Goal: Task Accomplishment & Management: Use online tool/utility

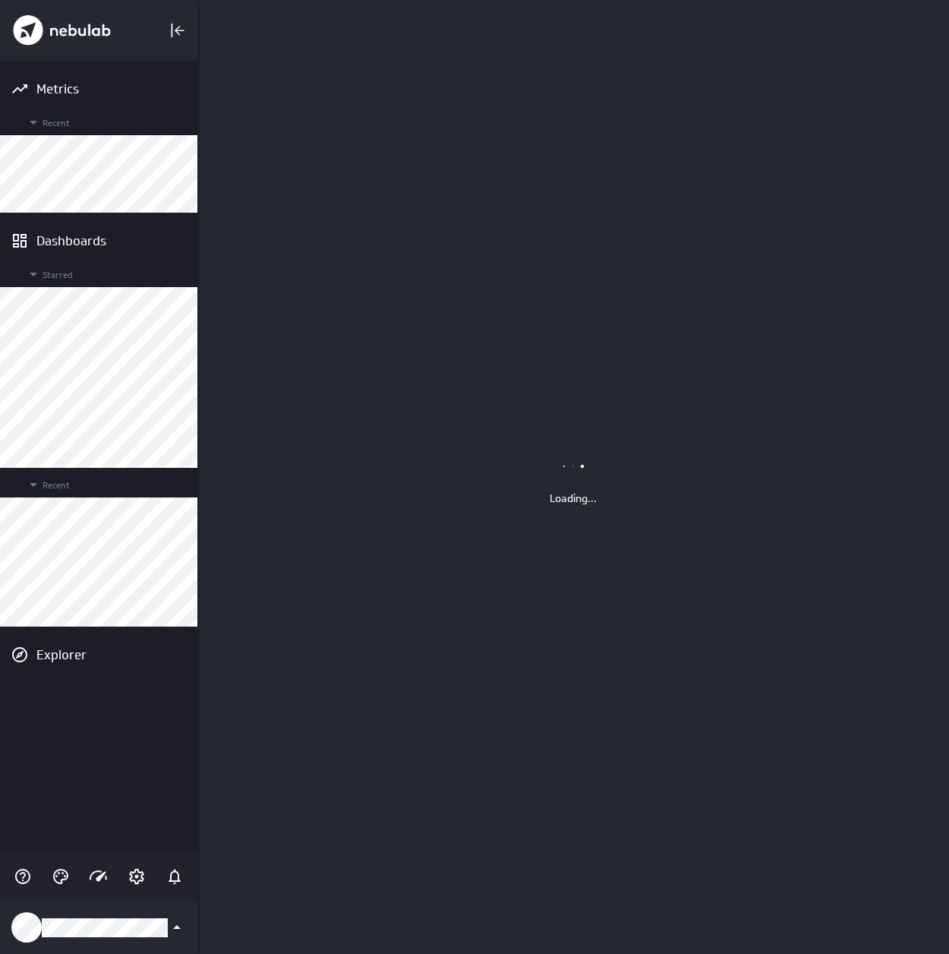
scroll to position [976, 774]
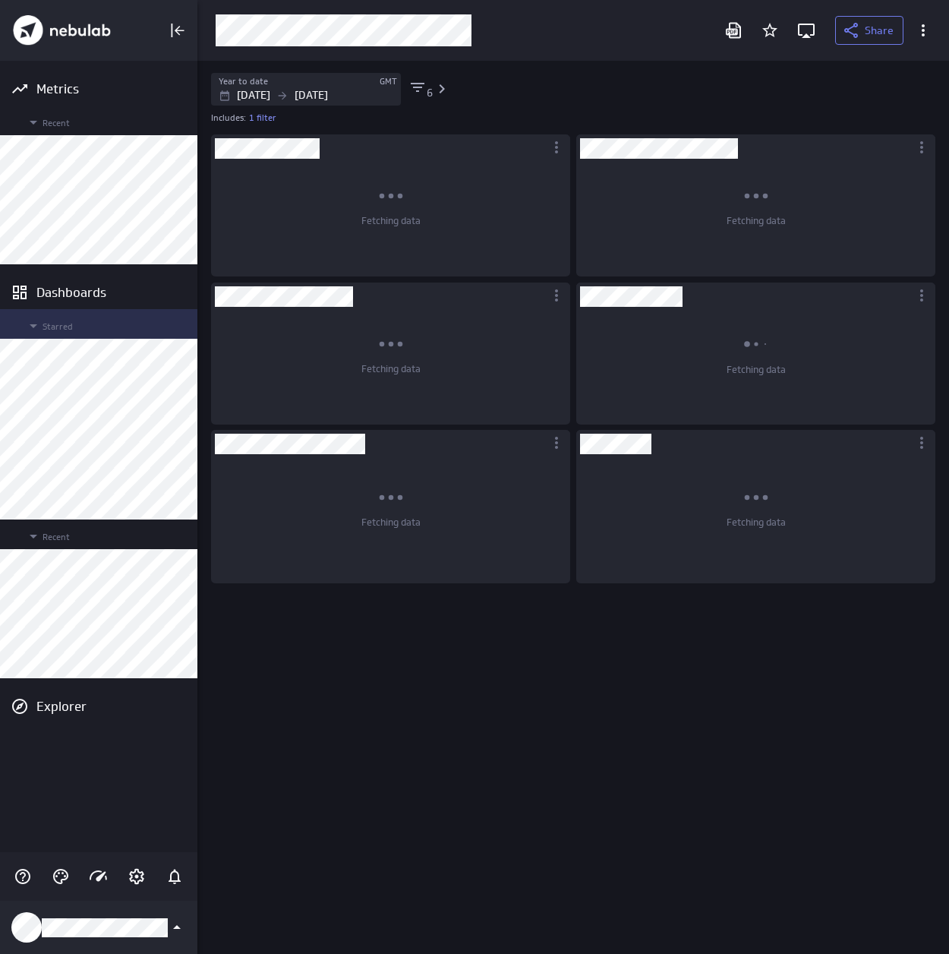
scroll to position [845, 752]
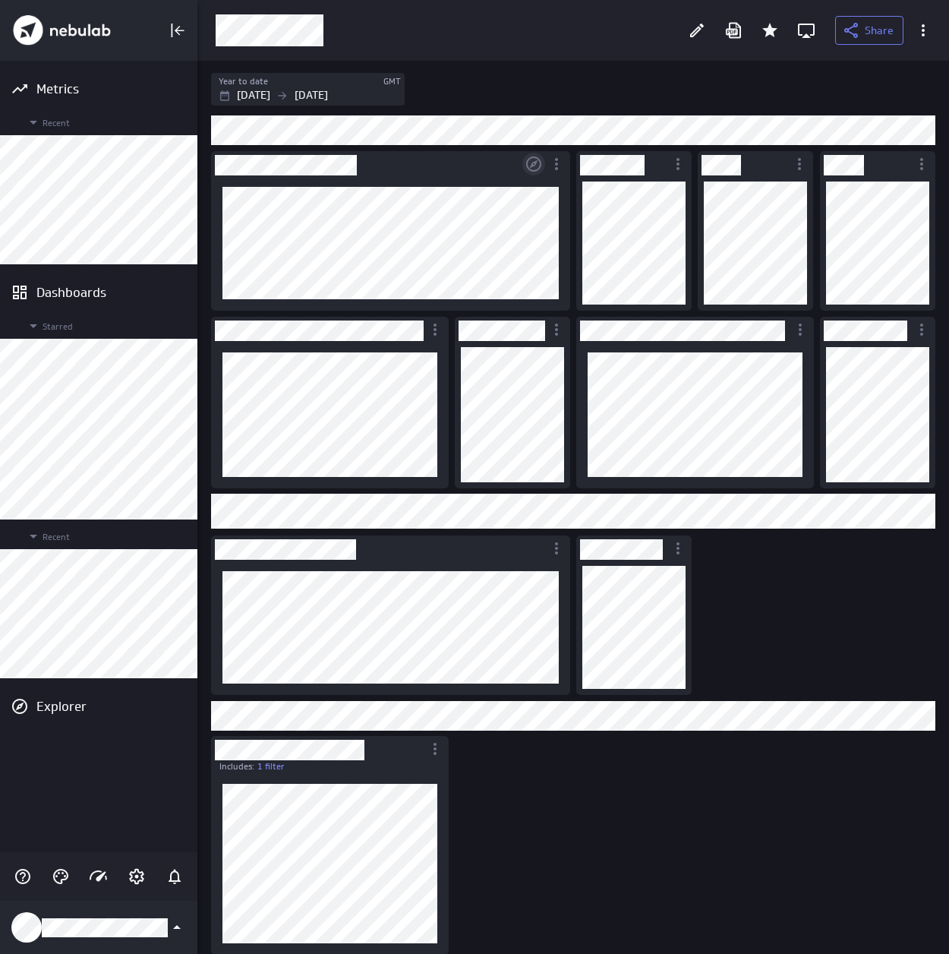
click at [533, 160] on icon "Open in Explorer" at bounding box center [534, 164] width 18 height 18
click at [535, 166] on icon "Open in Explorer" at bounding box center [533, 163] width 15 height 15
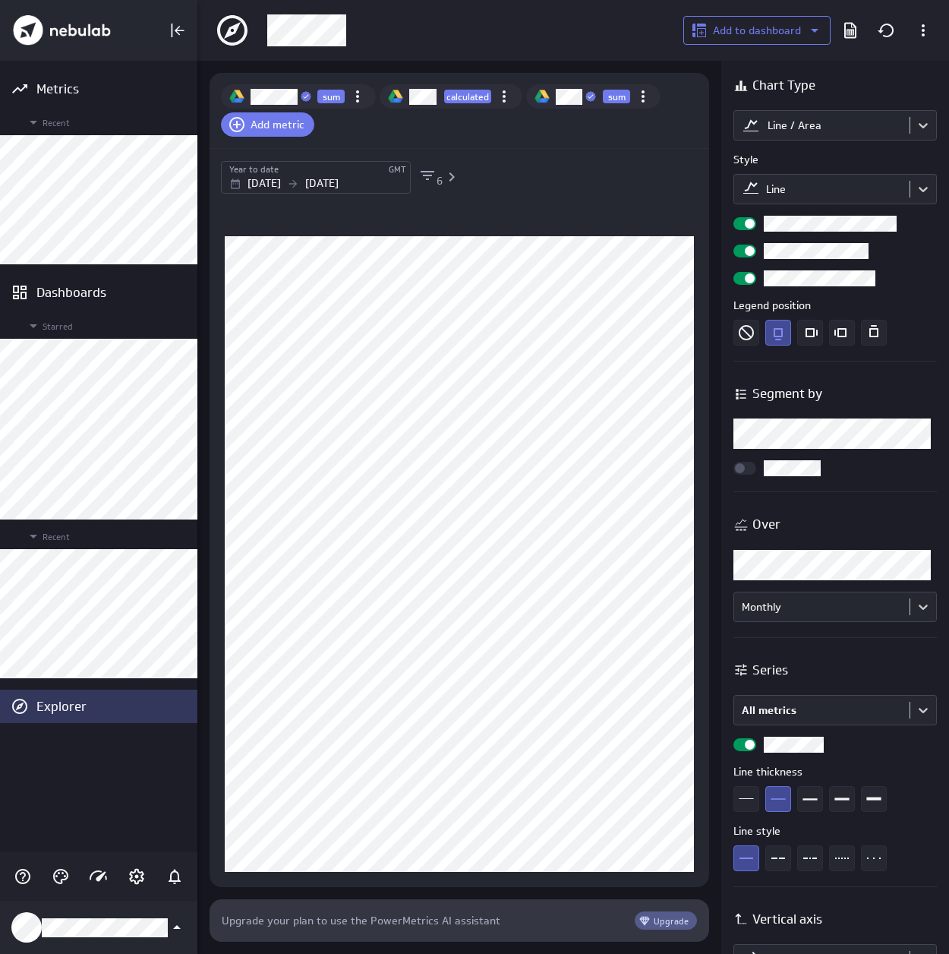
scroll to position [65, 522]
